Goal: Task Accomplishment & Management: Use online tool/utility

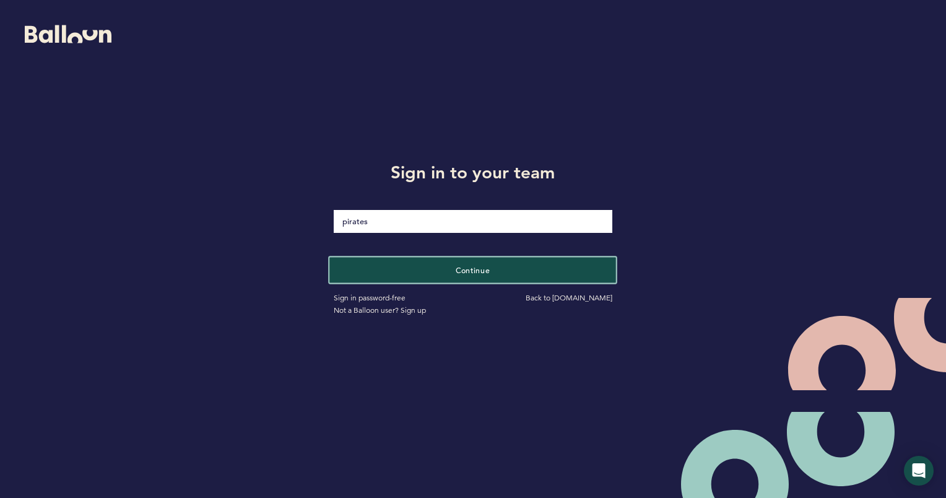
click at [521, 275] on button "Continue" at bounding box center [473, 269] width 287 height 25
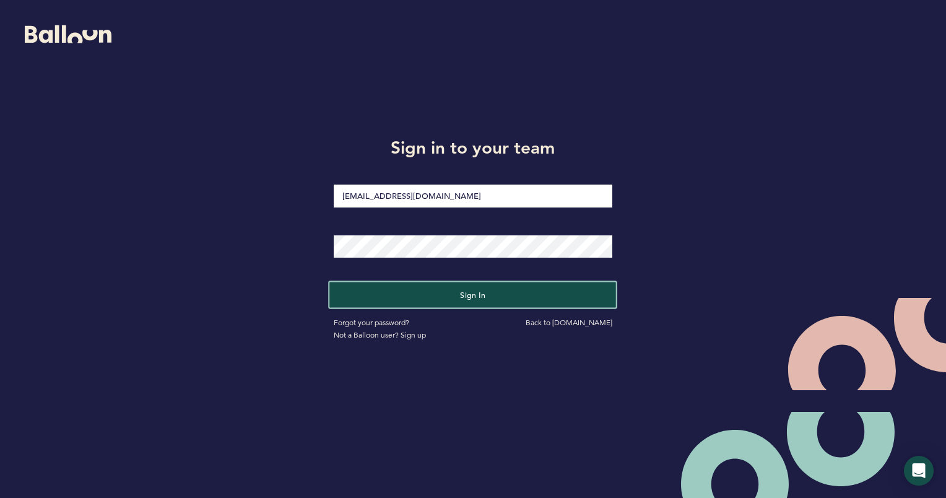
click at [472, 303] on button "Sign in" at bounding box center [473, 294] width 287 height 25
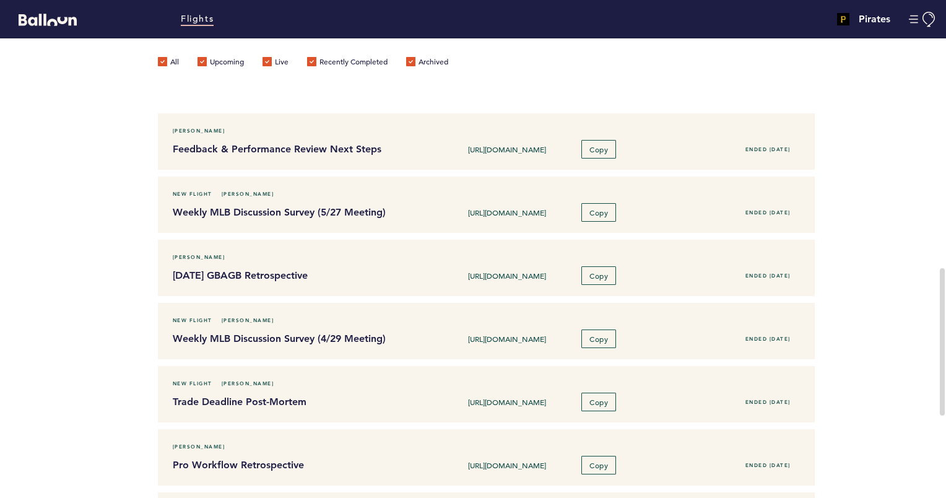
scroll to position [431, 0]
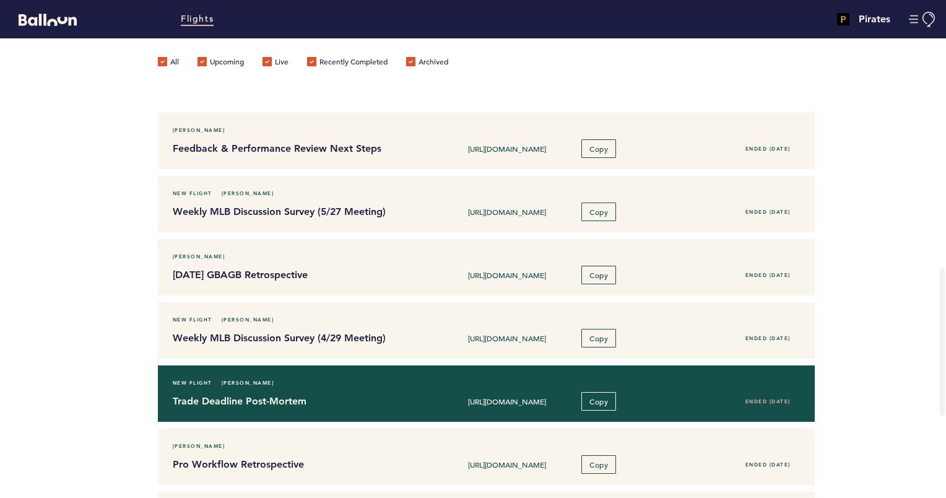
click at [436, 386] on div "New Flight [PERSON_NAME]" at bounding box center [486, 382] width 646 height 12
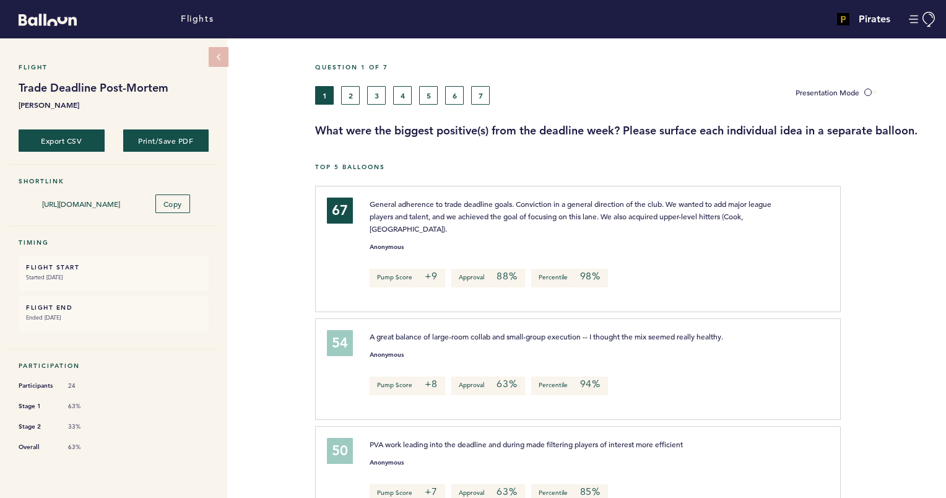
click at [243, 238] on div "Flight Trade Deadline Post-Mortem [PERSON_NAME] Export CSV Print/Save PDF Short…" at bounding box center [473, 267] width 946 height 459
click at [354, 94] on button "2" at bounding box center [350, 95] width 19 height 19
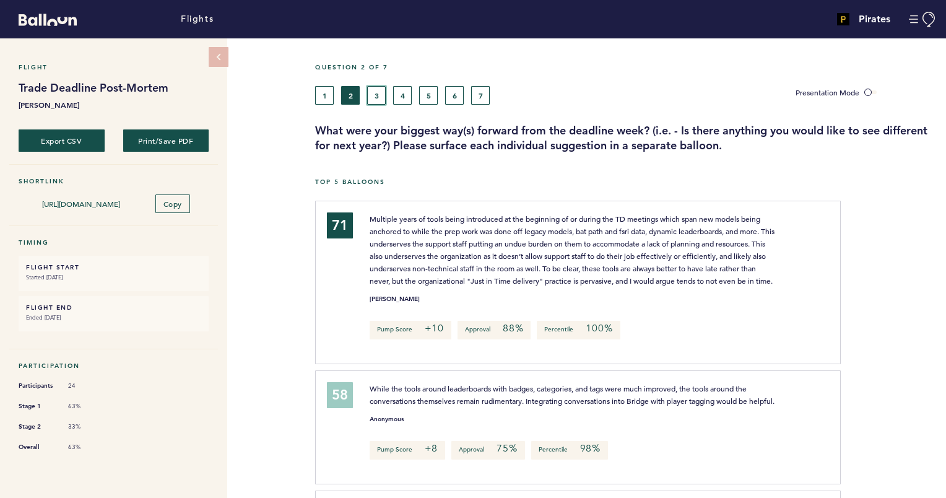
click at [378, 97] on button "3" at bounding box center [376, 95] width 19 height 19
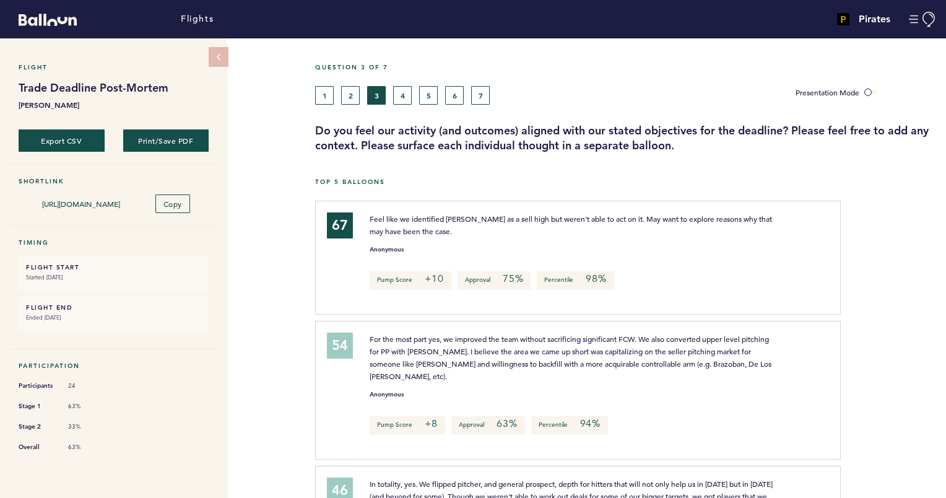
click at [412, 93] on div "1 2 3 4 5 6 7" at bounding box center [545, 95] width 461 height 19
click at [402, 93] on button "4" at bounding box center [402, 95] width 19 height 19
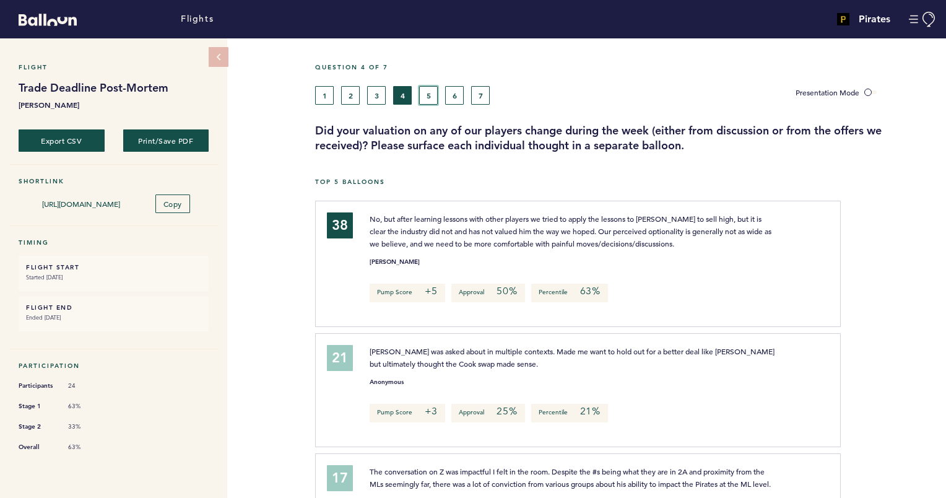
click at [426, 93] on button "5" at bounding box center [428, 95] width 19 height 19
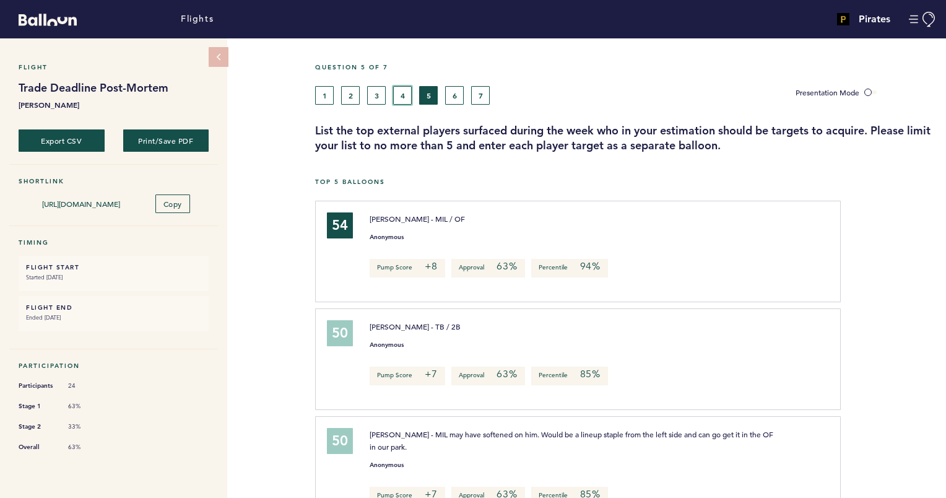
click at [404, 92] on button "4" at bounding box center [402, 95] width 19 height 19
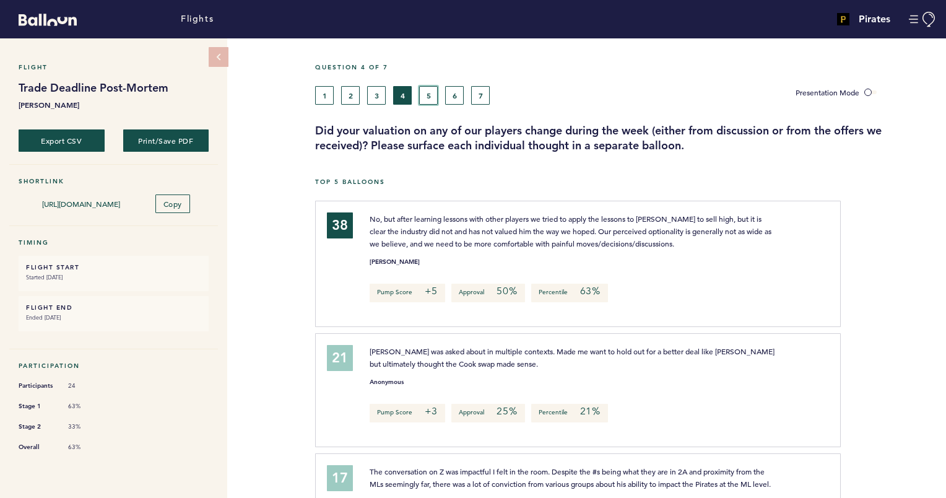
click at [431, 96] on button "5" at bounding box center [428, 95] width 19 height 19
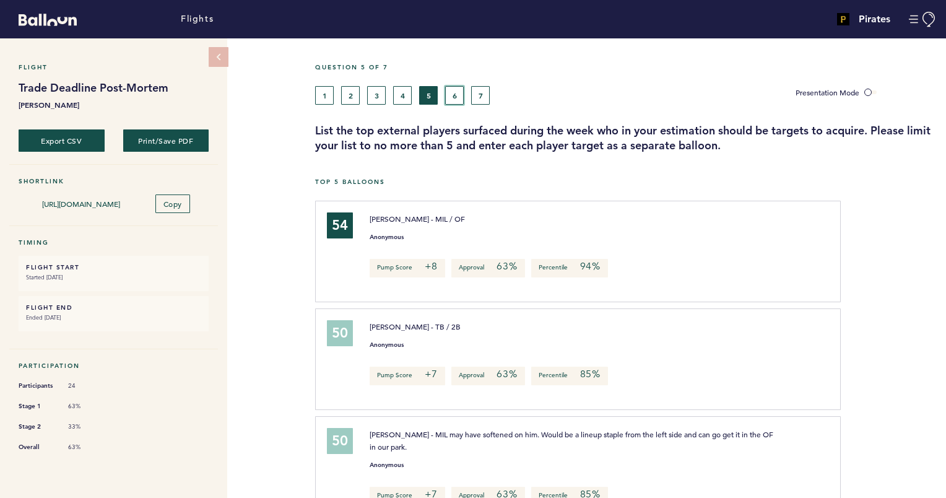
click at [449, 93] on button "6" at bounding box center [454, 95] width 19 height 19
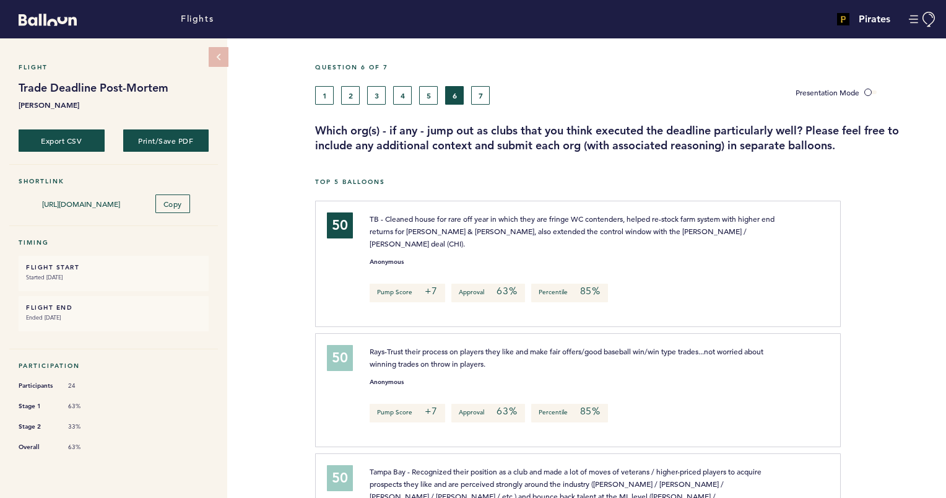
click at [738, 253] on div "Anonymous" at bounding box center [592, 259] width 465 height 12
click at [476, 97] on button "7" at bounding box center [480, 95] width 19 height 19
